Goal: Task Accomplishment & Management: Use online tool/utility

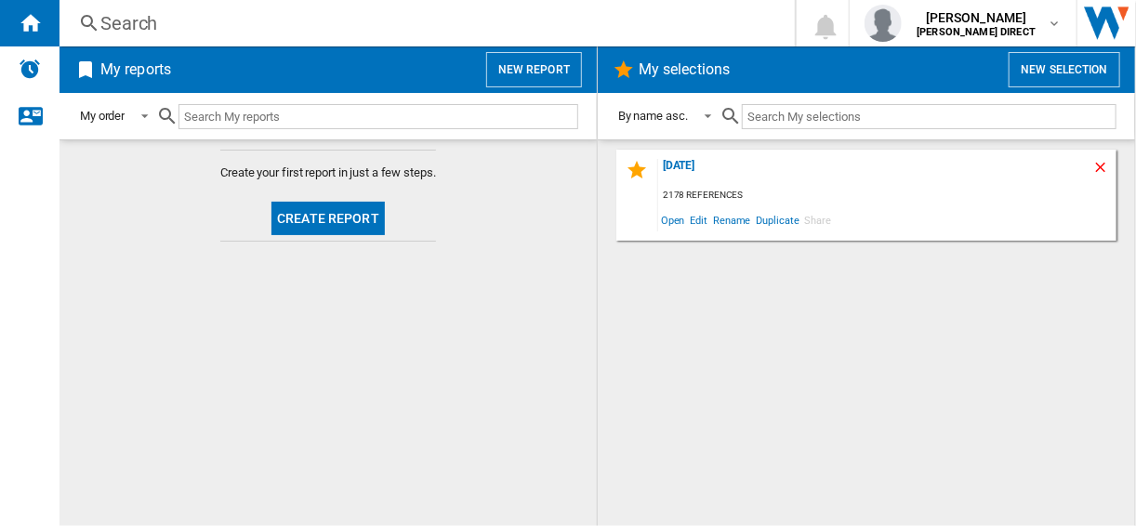
click at [1103, 167] on ng-md-icon "Delete" at bounding box center [1103, 170] width 22 height 22
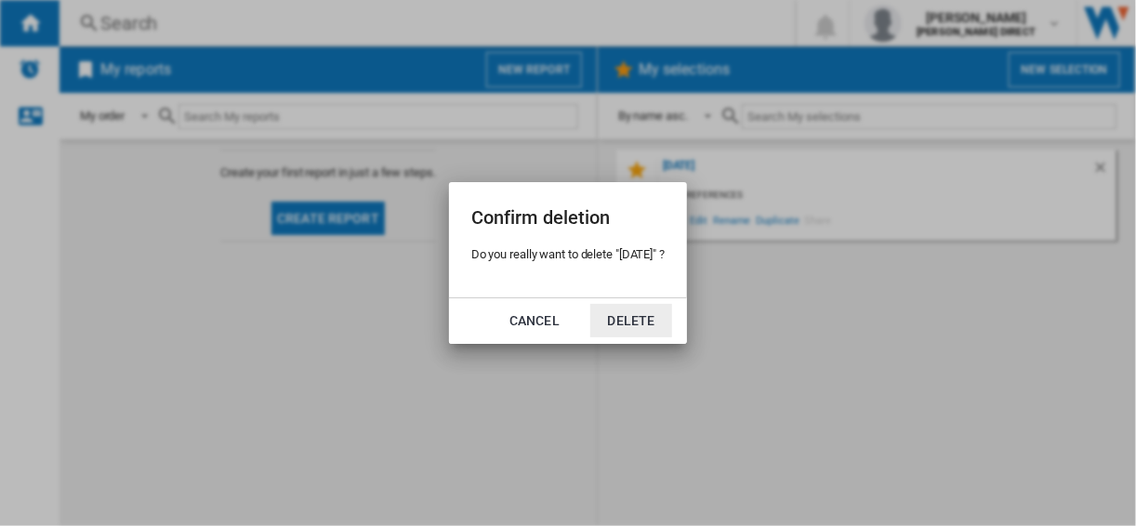
click at [639, 319] on button "Delete" at bounding box center [631, 320] width 82 height 33
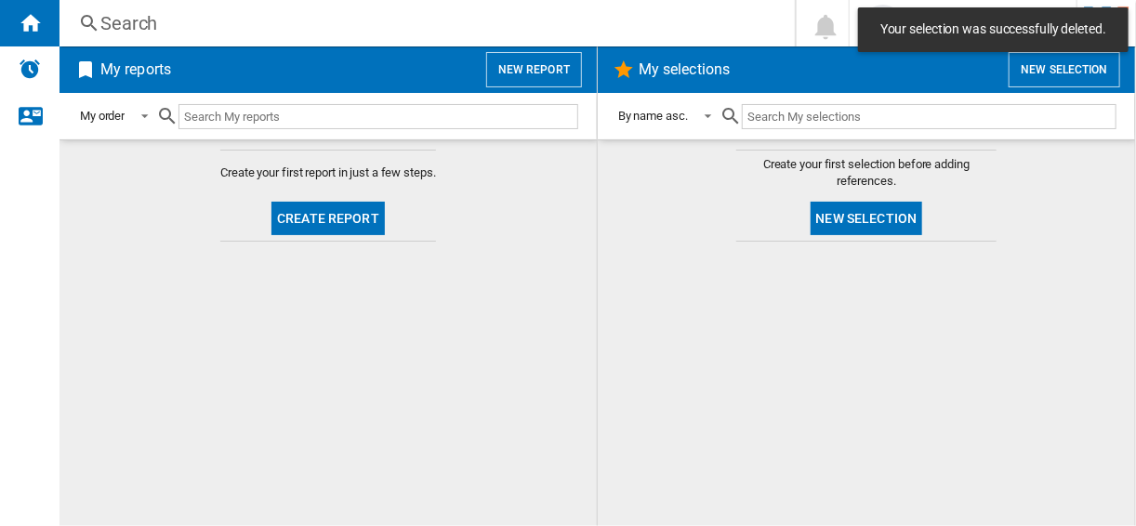
click at [824, 232] on button "New selection" at bounding box center [867, 218] width 112 height 33
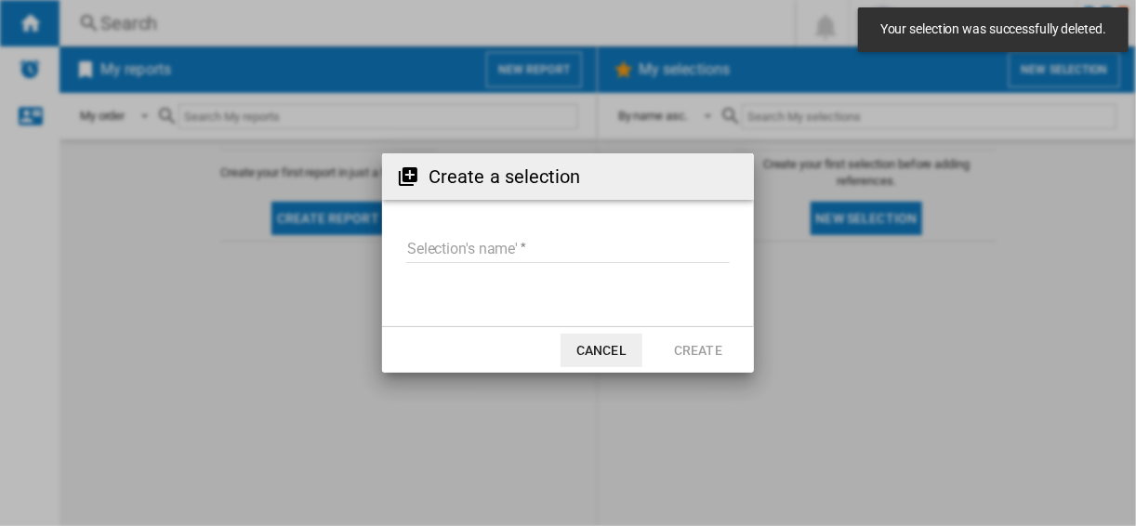
click at [482, 244] on input "Selection's name'" at bounding box center [567, 249] width 323 height 28
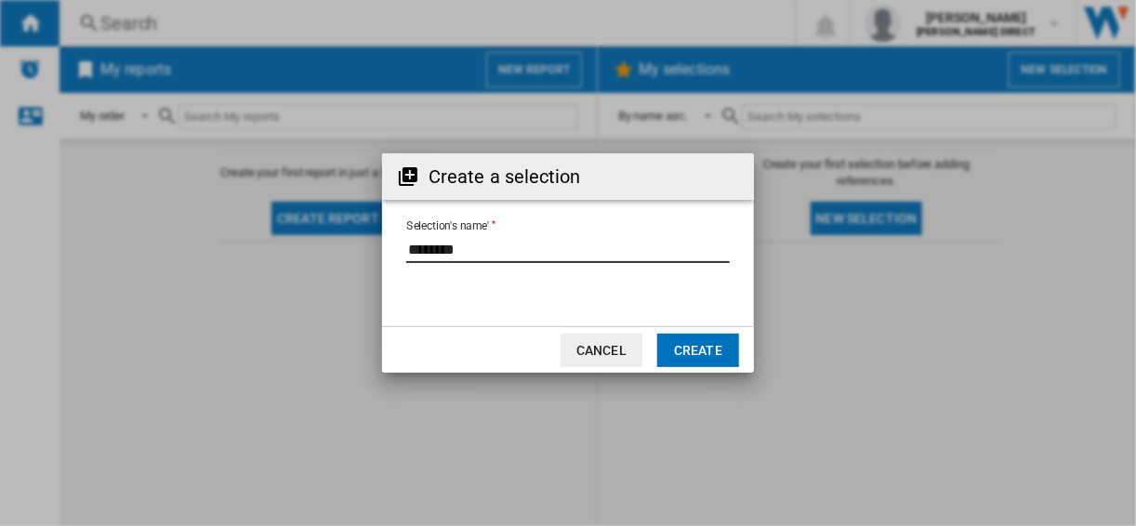
type input "********"
click at [735, 356] on button "Create" at bounding box center [698, 350] width 82 height 33
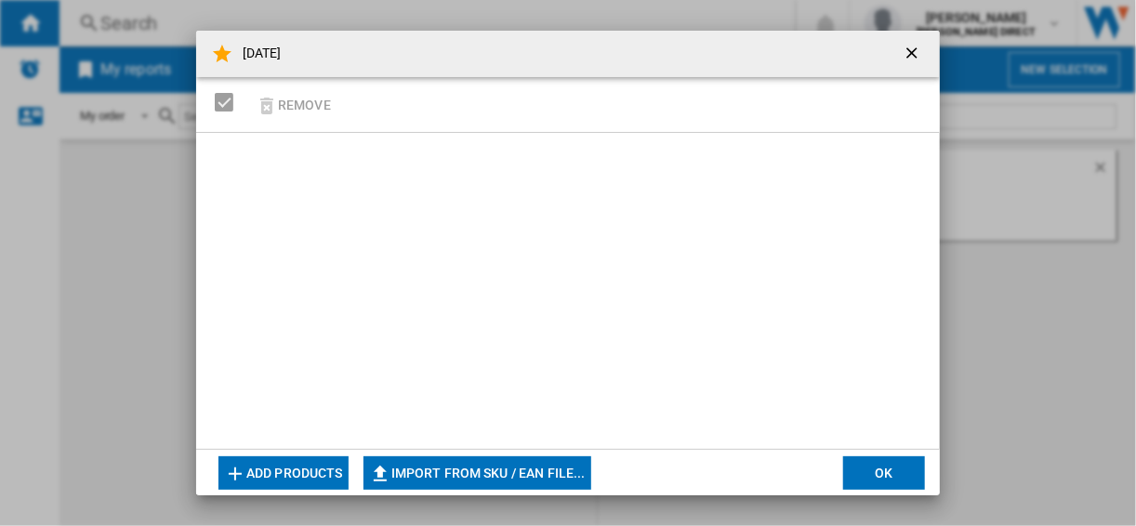
click at [376, 468] on ng-md-icon "button" at bounding box center [380, 474] width 22 height 22
type input "**********"
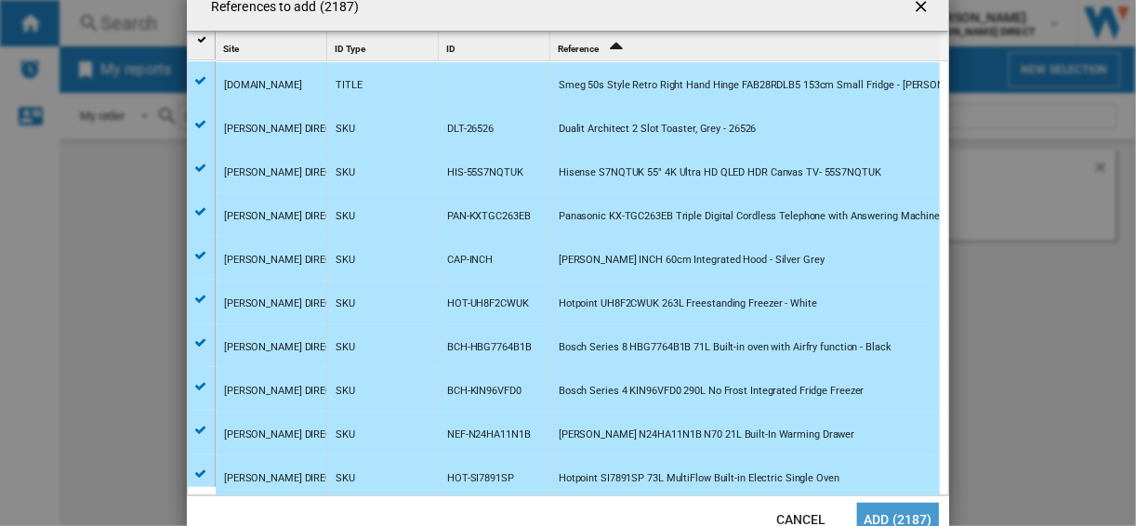
click at [906, 521] on button "Add (2187)" at bounding box center [898, 519] width 82 height 33
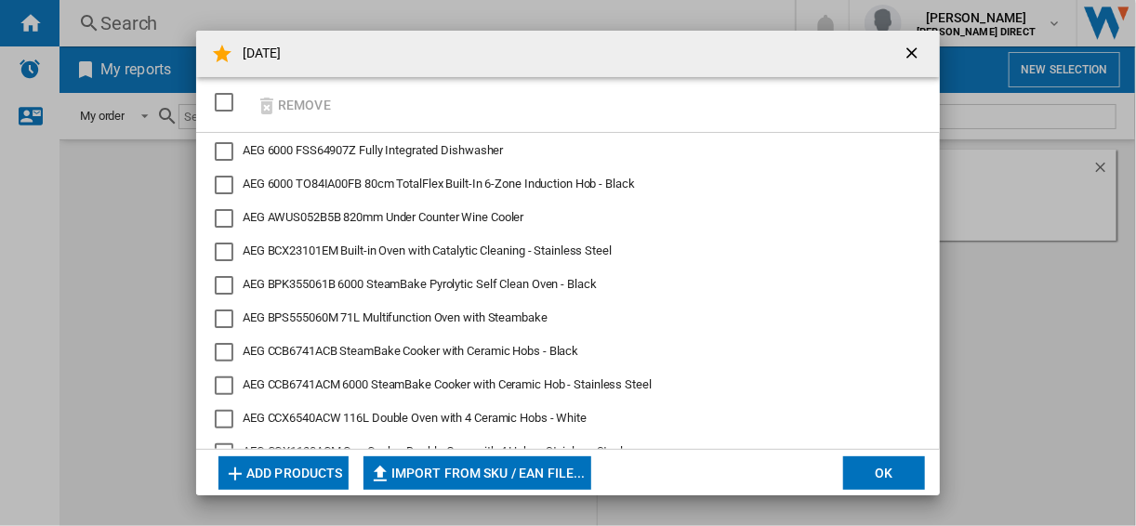
click at [868, 468] on button "OK" at bounding box center [884, 472] width 82 height 33
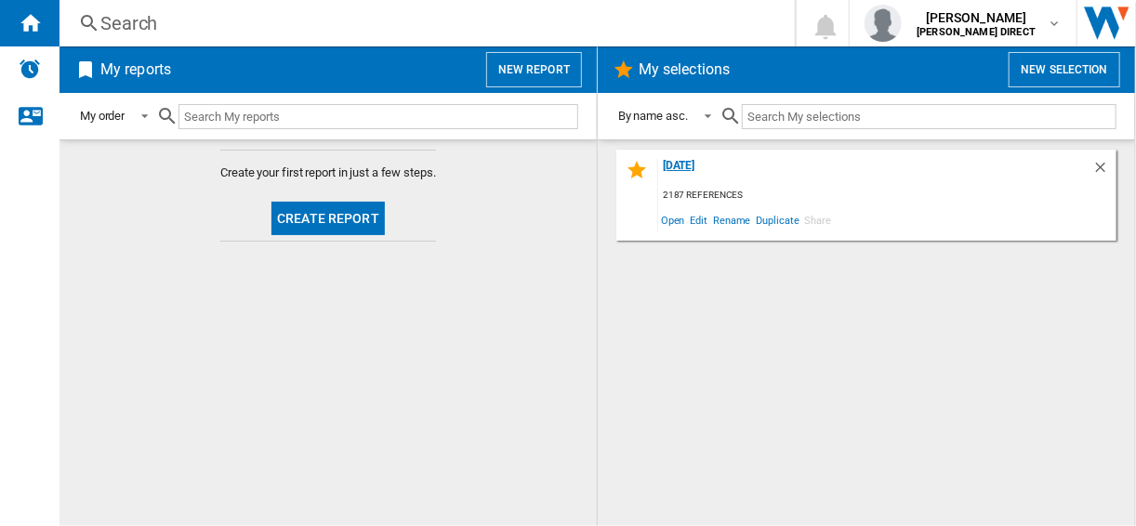
click at [684, 175] on div "[DATE]" at bounding box center [875, 171] width 434 height 25
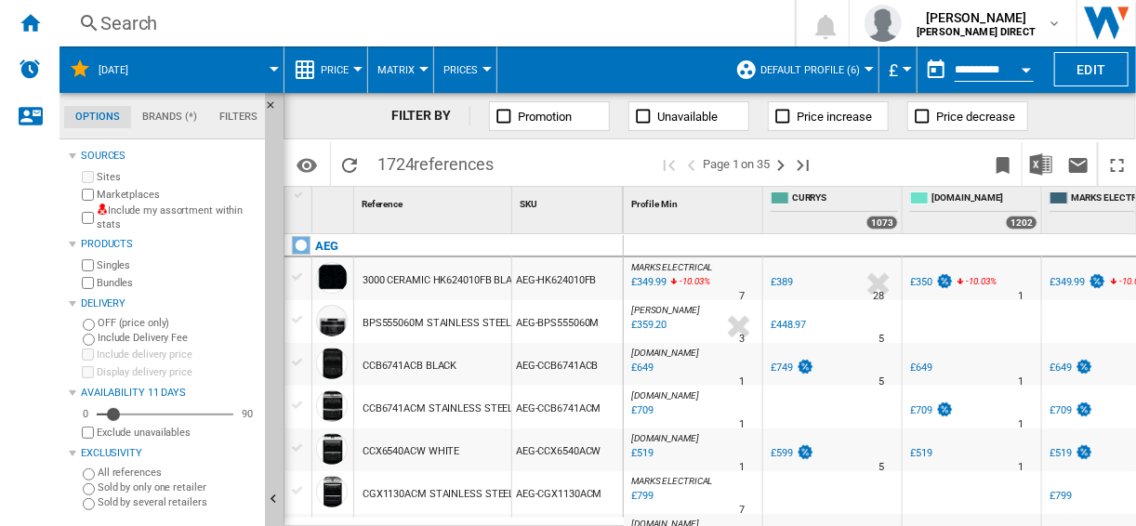
click at [80, 219] on div "Include my assortment within stats" at bounding box center [167, 218] width 179 height 29
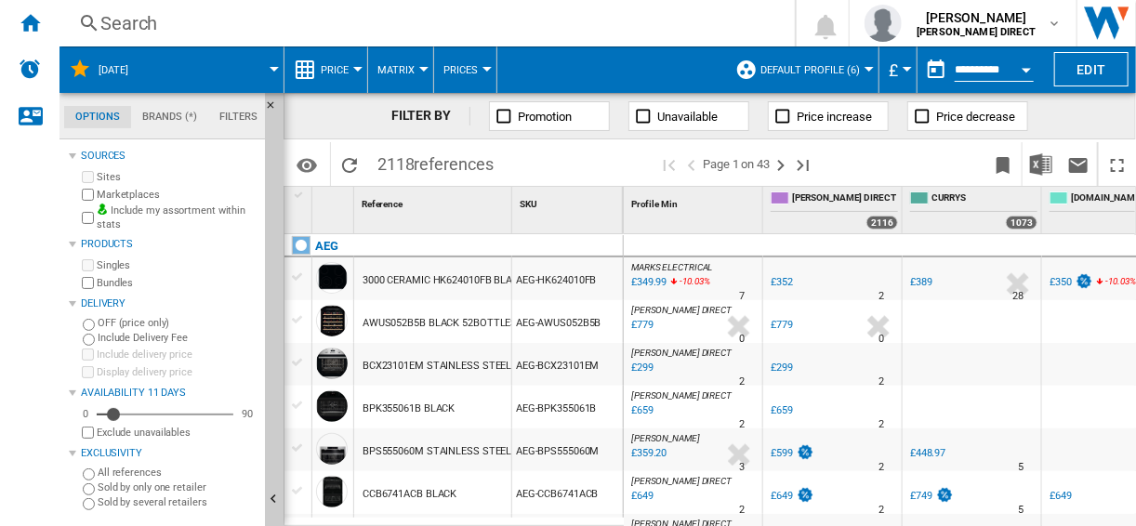
click at [786, 77] on button "Default profile (6)" at bounding box center [814, 69] width 109 height 46
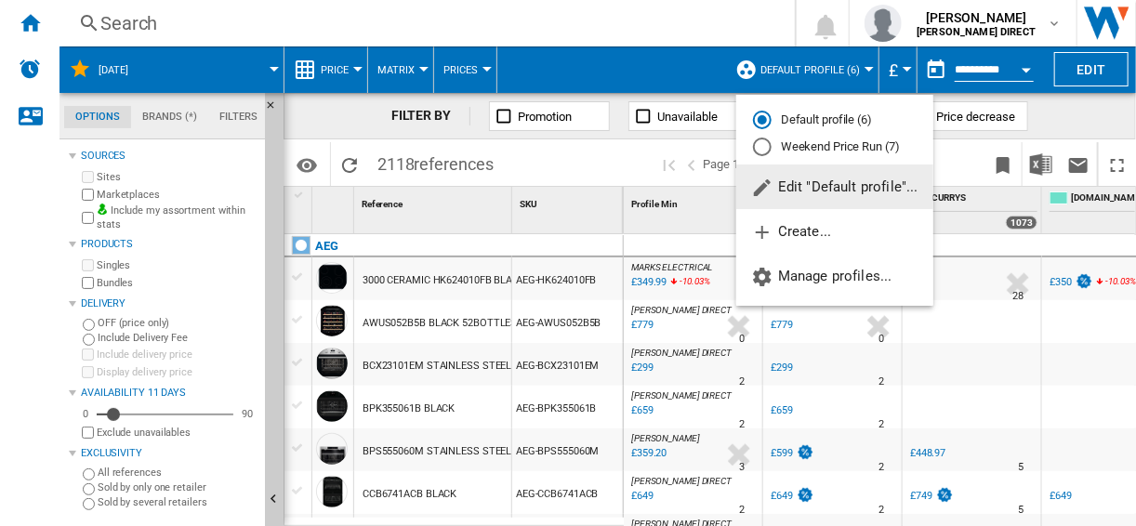
drag, startPoint x: 793, startPoint y: 143, endPoint x: 685, endPoint y: 196, distance: 120.1
click at [793, 142] on md-radio-button "Weekend Price Run (7)" at bounding box center [835, 147] width 164 height 18
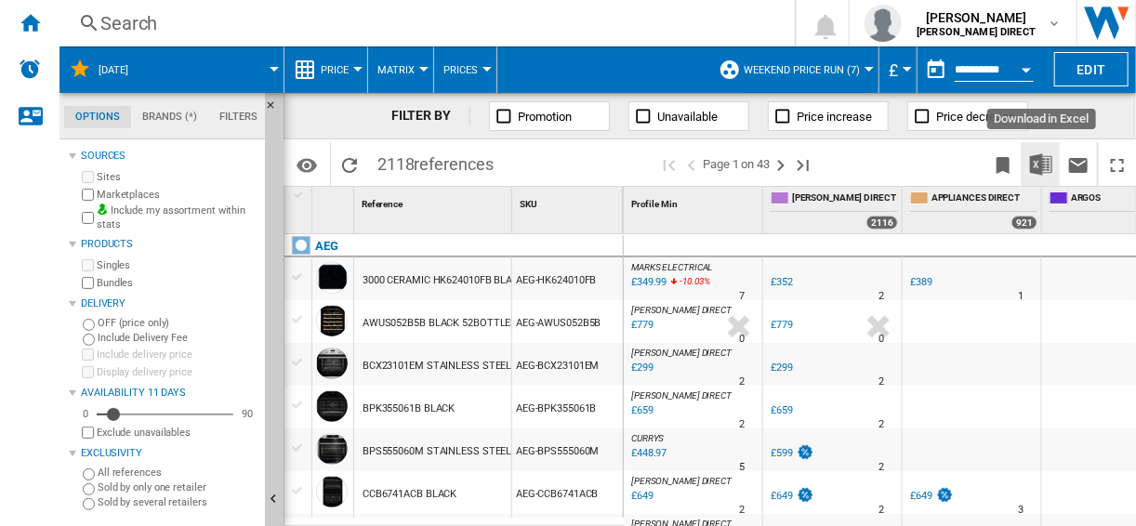
click at [1043, 168] on img "Download in Excel" at bounding box center [1041, 164] width 22 height 22
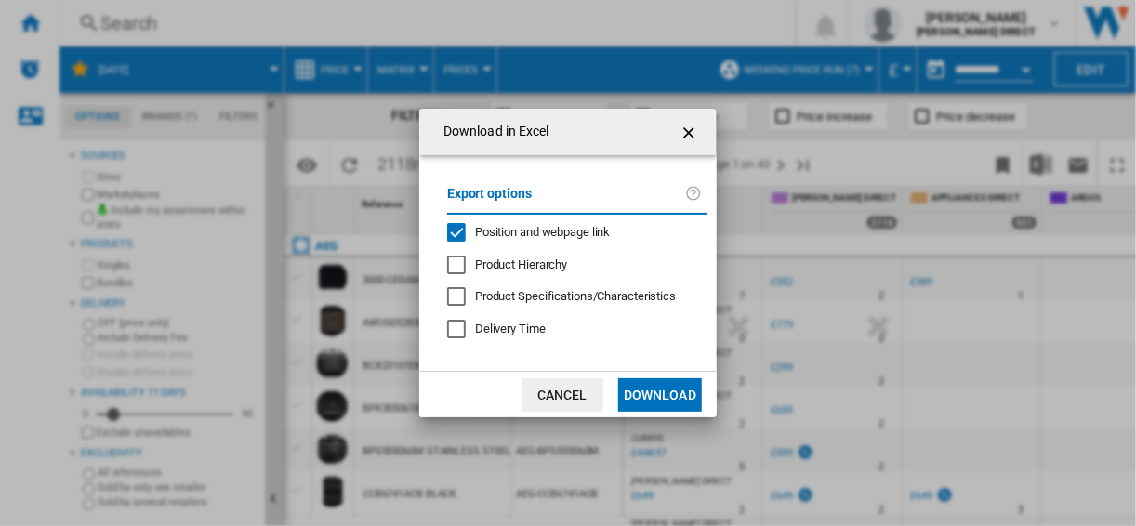
click at [454, 235] on div "Position and webpage link" at bounding box center [456, 232] width 19 height 19
click at [677, 382] on button "Download" at bounding box center [660, 394] width 84 height 33
